Goal: Information Seeking & Learning: Find specific fact

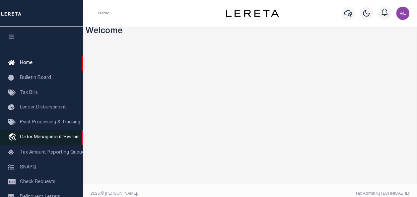
click at [31, 139] on span "Order Management System" at bounding box center [50, 137] width 60 height 5
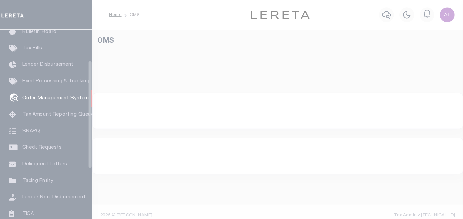
scroll to position [49, 0]
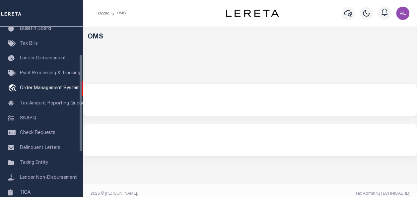
select select "200"
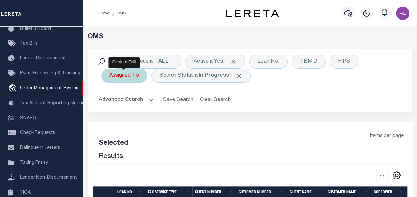
select select "200"
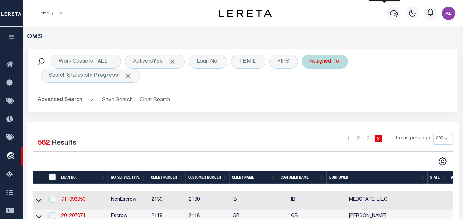
scroll to position [0, 0]
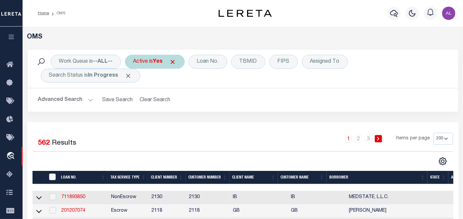
click at [176, 63] on span "Click to Remove" at bounding box center [172, 61] width 7 height 7
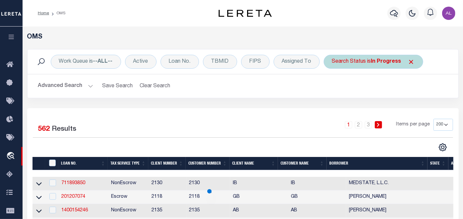
click at [408, 61] on span "Click to Remove" at bounding box center [411, 61] width 7 height 7
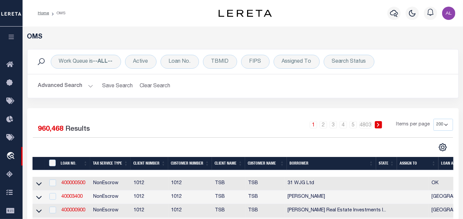
click at [88, 86] on button "Advanced Search" at bounding box center [65, 86] width 55 height 13
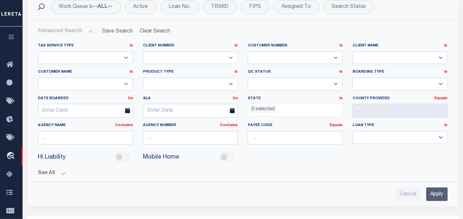
scroll to position [55, 0]
click at [62, 173] on button "See All" at bounding box center [243, 173] width 410 height 6
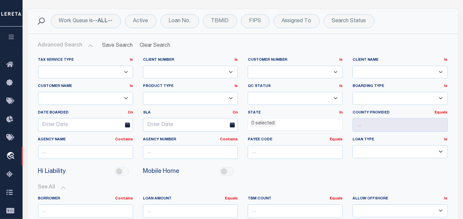
scroll to position [41, 0]
click at [14, 36] on icon "button" at bounding box center [12, 37] width 8 height 6
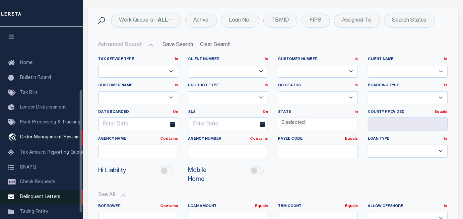
scroll to position [107, 0]
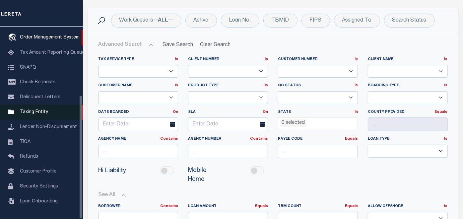
click at [40, 110] on span "Taxing Entity" at bounding box center [34, 112] width 28 height 5
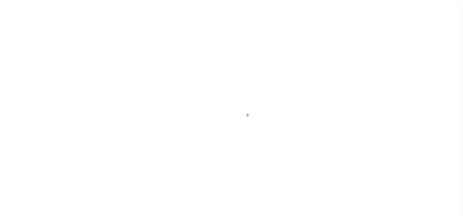
select select
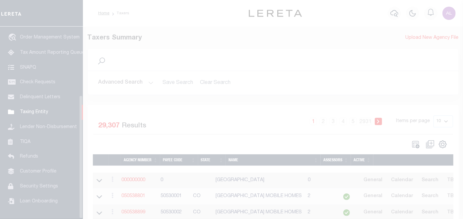
scroll to position [107, 0]
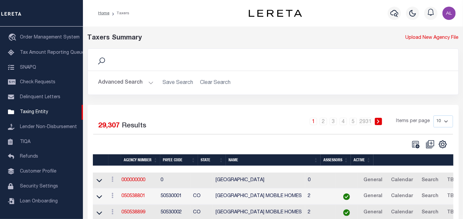
click at [149, 82] on button "Advanced Search" at bounding box center [125, 82] width 55 height 13
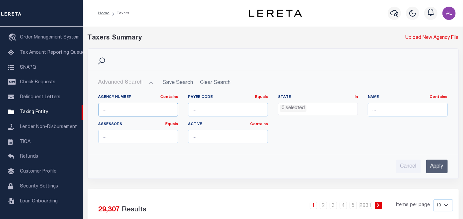
click at [138, 110] on input "text" at bounding box center [138, 110] width 80 height 14
click at [237, 101] on div "Payee Code Equals Equals Is Not Equal To Is Greater Than Is Less Than" at bounding box center [228, 106] width 80 height 22
click at [231, 108] on input "number" at bounding box center [228, 110] width 80 height 14
paste input "60050112"
type input "60050112"
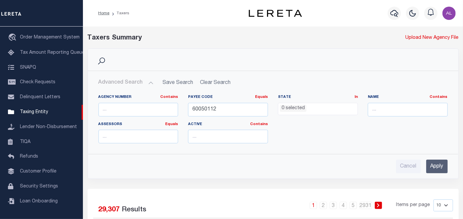
click at [437, 164] on input "Apply" at bounding box center [437, 167] width 22 height 14
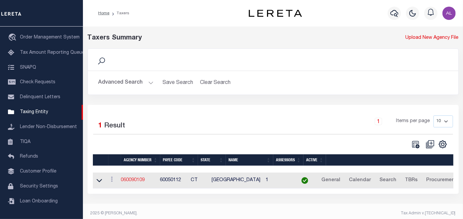
click at [139, 180] on link "060090109" at bounding box center [133, 180] width 24 height 5
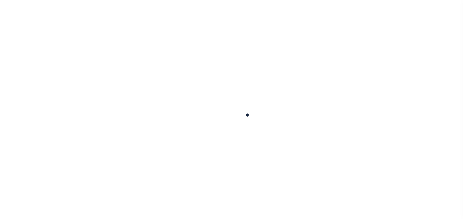
select select
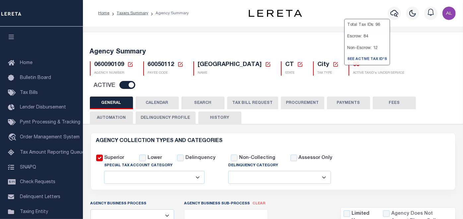
click at [353, 65] on h5 "96" at bounding box center [378, 64] width 51 height 7
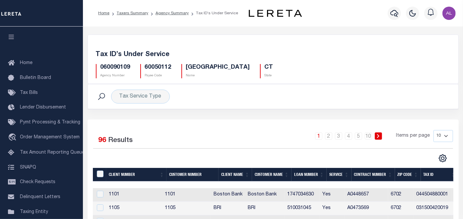
click at [445, 138] on select "10 25 50 100" at bounding box center [443, 136] width 20 height 12
select select "100"
click at [433, 130] on select "10 25 50 100" at bounding box center [443, 136] width 20 height 12
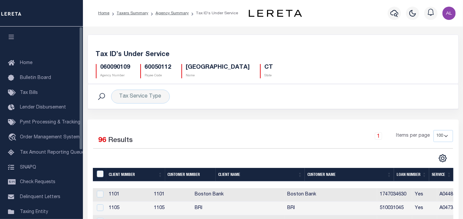
click at [10, 34] on button "button" at bounding box center [11, 38] width 23 height 23
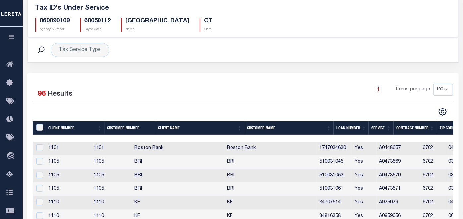
scroll to position [47, 0]
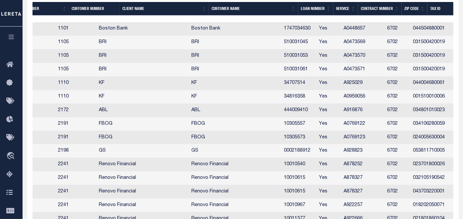
scroll to position [0, 0]
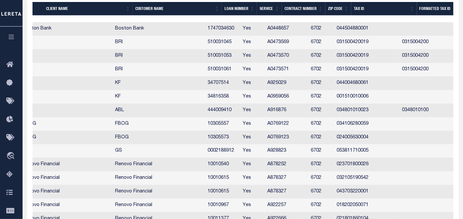
click at [233, 108] on td "444009410" at bounding box center [222, 111] width 35 height 14
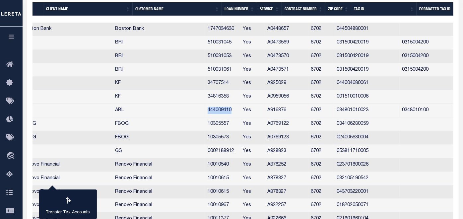
click at [233, 108] on td "444009410" at bounding box center [222, 111] width 35 height 14
checkbox input "false"
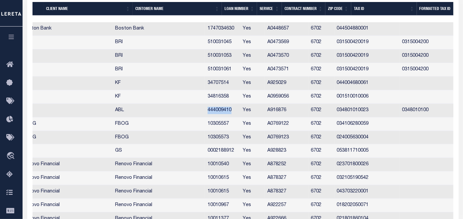
copy td "444009410"
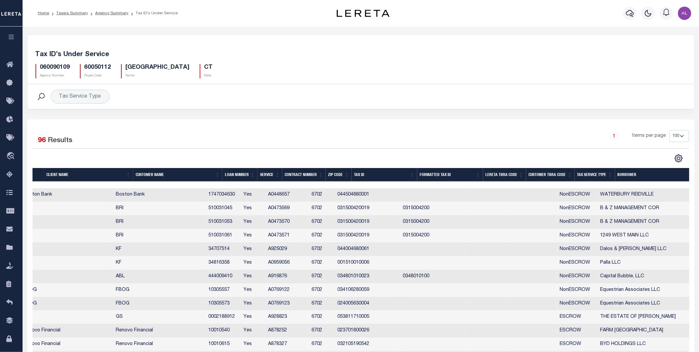
click at [335, 80] on div "Tax ID’s Under Service 060090109 Agency Number 60050112 Payee Code WATERBURY CI…" at bounding box center [361, 63] width 667 height 41
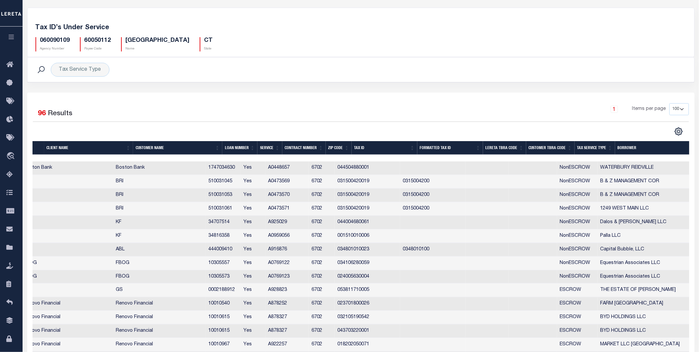
scroll to position [28, 0]
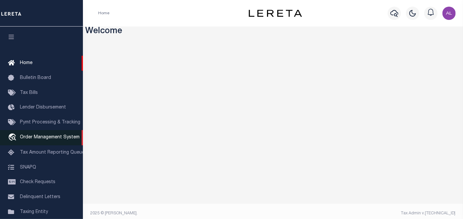
click at [42, 140] on span "Order Management System" at bounding box center [50, 137] width 60 height 5
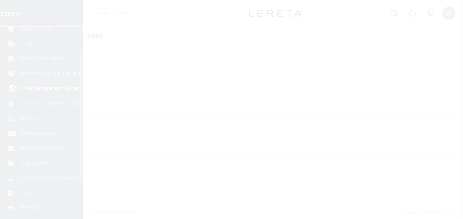
scroll to position [49, 0]
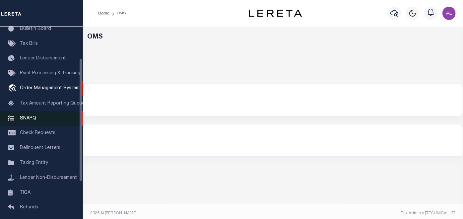
select select "200"
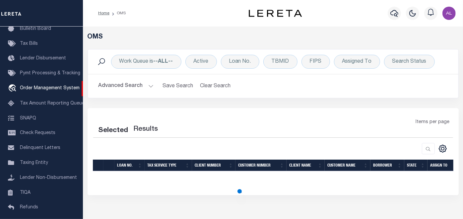
select select "200"
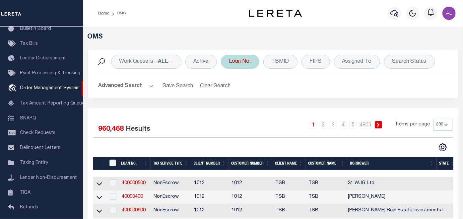
click at [238, 63] on div "Loan No." at bounding box center [240, 62] width 38 height 14
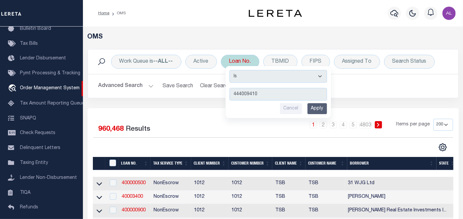
type input "444009410"
click at [318, 111] on input "Apply" at bounding box center [317, 108] width 20 height 11
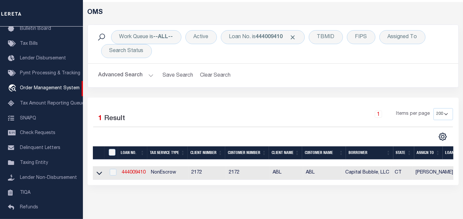
scroll to position [27, 0]
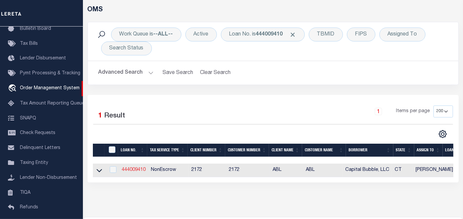
click at [132, 169] on link "444009410" at bounding box center [134, 169] width 24 height 5
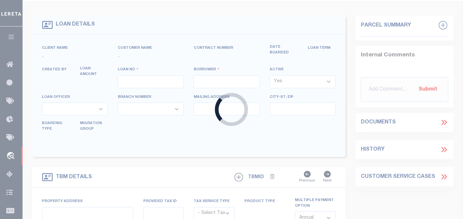
type input "444009410"
type input "Capital Bubble, LLC"
select select
select select "10"
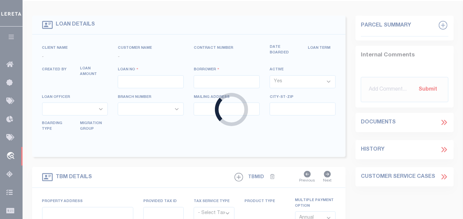
select select "NonEscrow"
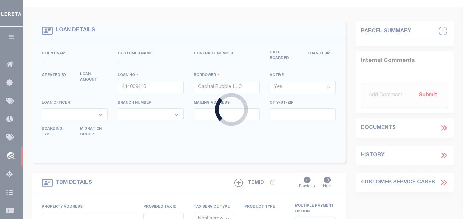
type input "1295 East Main Street"
type input "Map: 348"
type input "Waterbury CT 06705"
type input "CT"
type textarea "Block 101 Lot 23"
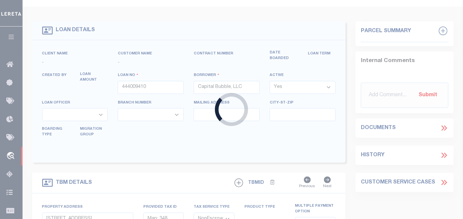
select select "4593"
select select
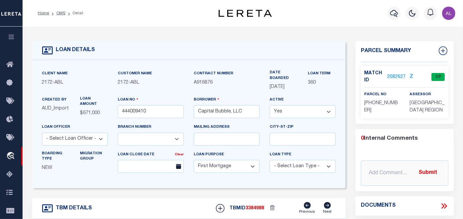
click at [387, 75] on link "2082627" at bounding box center [396, 77] width 19 height 7
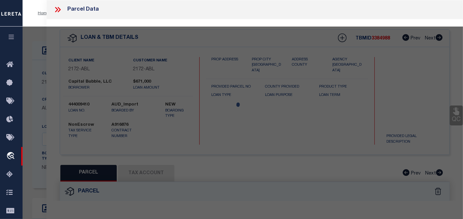
checkbox input "false"
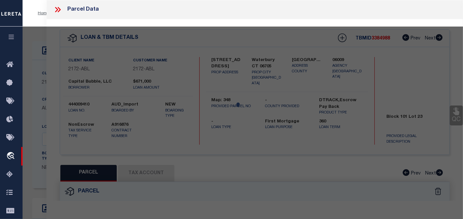
select select "CP"
type input "CAPITAL BUBBLE LLC"
select select "AGW"
select select
type input "1295 EAST MAIN ST"
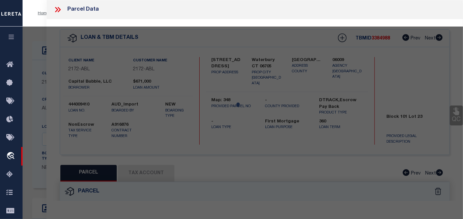
type input "Waterbury CT 06705"
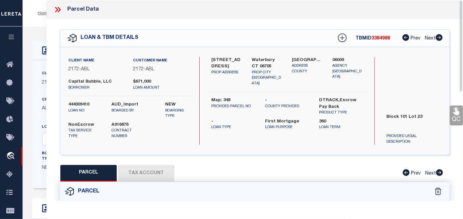
click at [155, 174] on button "Tax Account" at bounding box center [146, 173] width 56 height 17
select select "100"
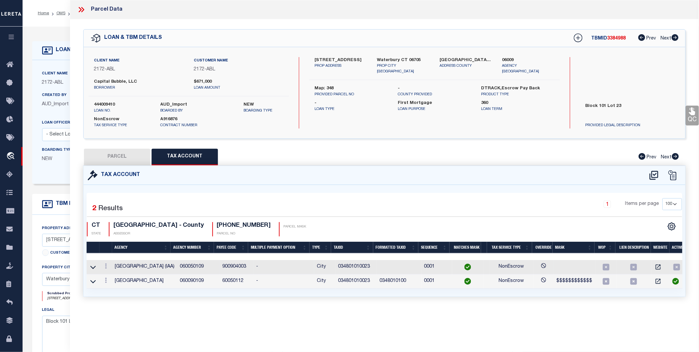
click at [233, 219] on td "900904003" at bounding box center [237, 267] width 34 height 14
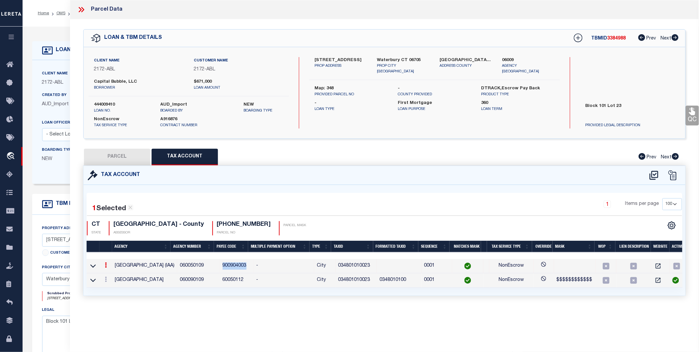
click at [233, 219] on td "900904003" at bounding box center [237, 266] width 34 height 14
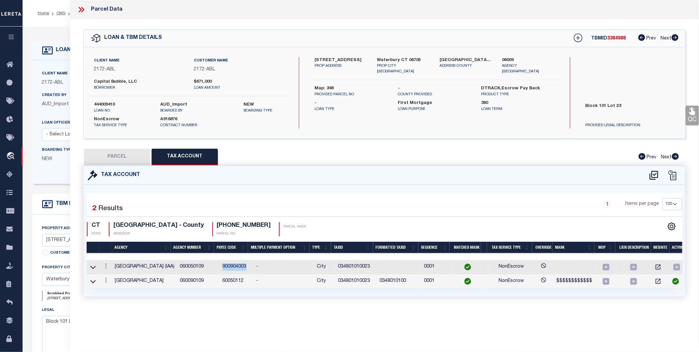
copy td "900904003"
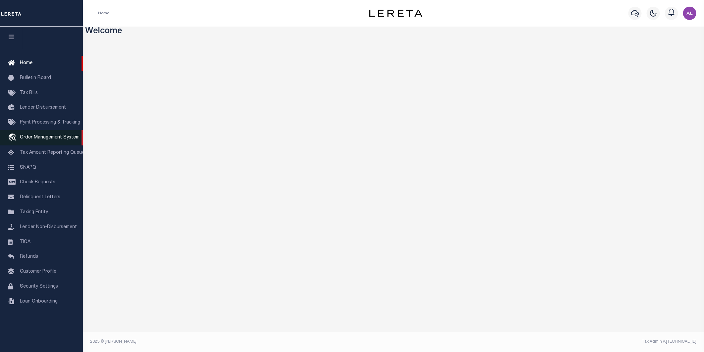
click at [43, 138] on span "Order Management System" at bounding box center [50, 137] width 60 height 5
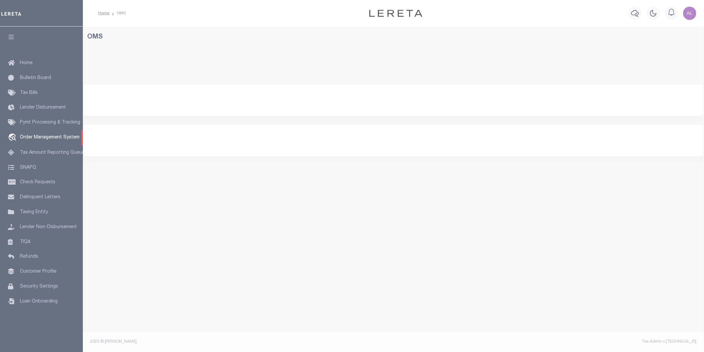
select select "200"
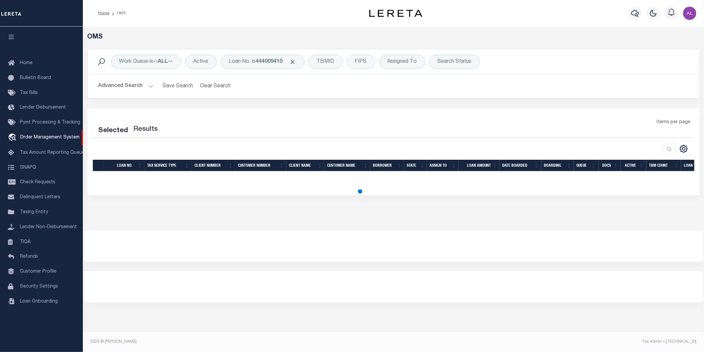
select select "200"
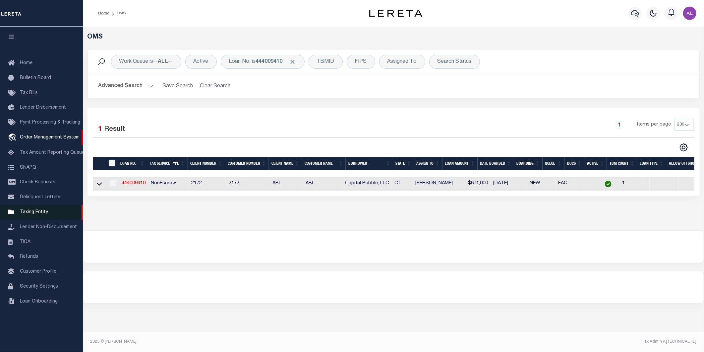
click at [32, 212] on span "Taxing Entity" at bounding box center [34, 212] width 28 height 5
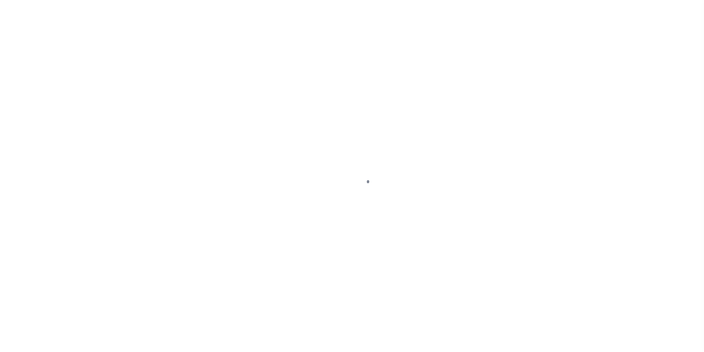
select select
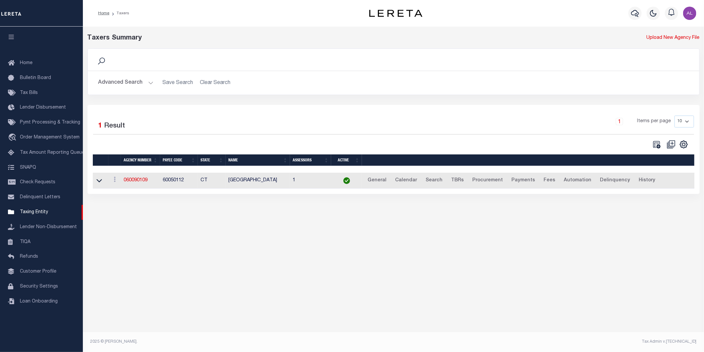
click at [150, 81] on button "Advanced Search" at bounding box center [125, 82] width 55 height 13
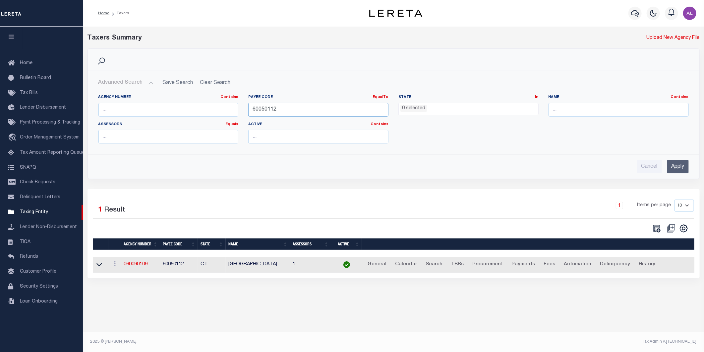
click at [284, 108] on input "60050112" at bounding box center [318, 110] width 140 height 14
paste input "900904003"
type input "900904003"
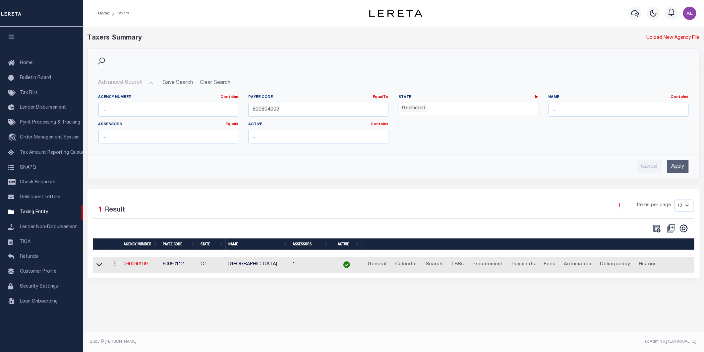
click at [676, 168] on input "Apply" at bounding box center [679, 167] width 22 height 14
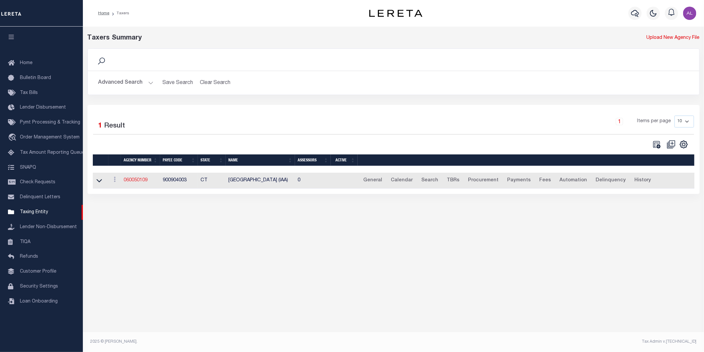
click at [133, 182] on link "060050109" at bounding box center [136, 180] width 24 height 5
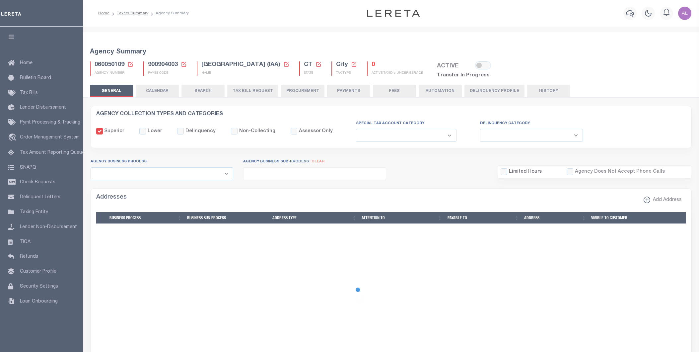
select select
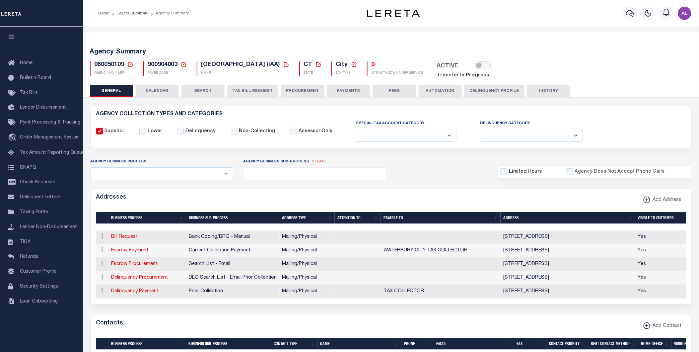
click at [371, 66] on h5 "0" at bounding box center [396, 64] width 51 height 7
